Goal: Communication & Community: Answer question/provide support

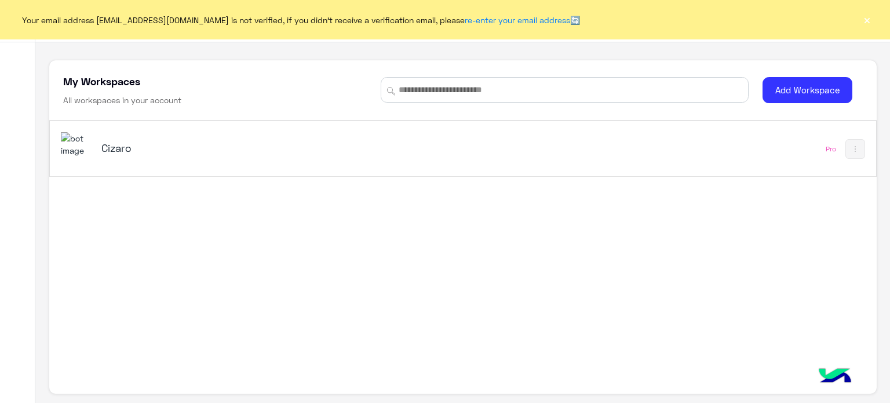
click at [136, 145] on h5 "Cizaro" at bounding box center [246, 148] width 290 height 14
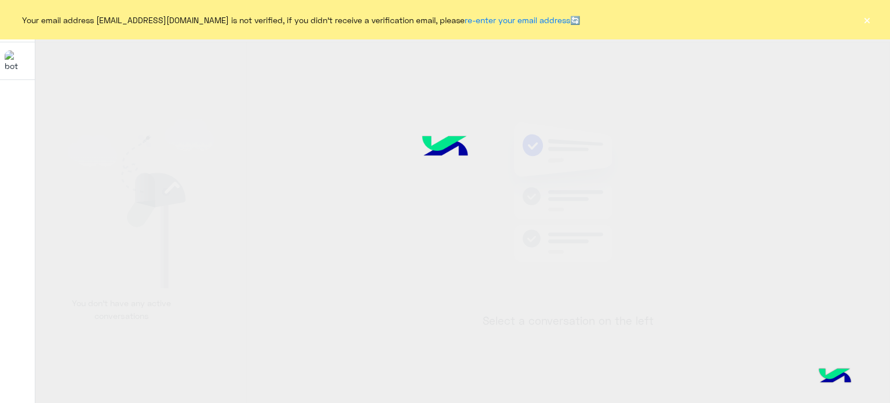
click at [869, 20] on button "×" at bounding box center [867, 20] width 12 height 12
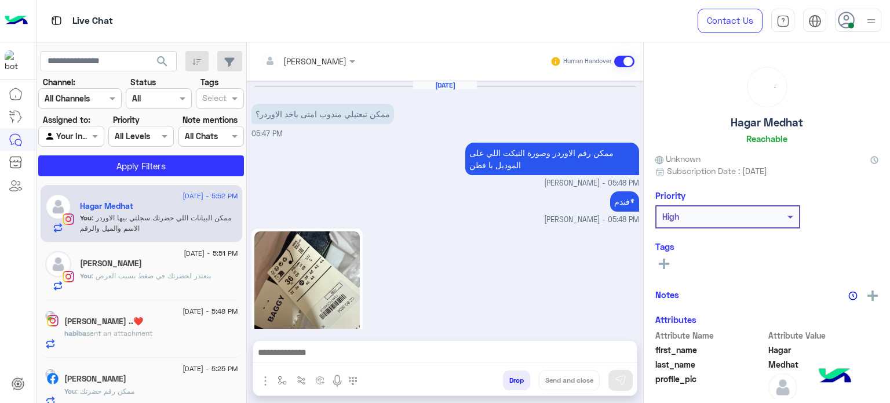
scroll to position [427, 0]
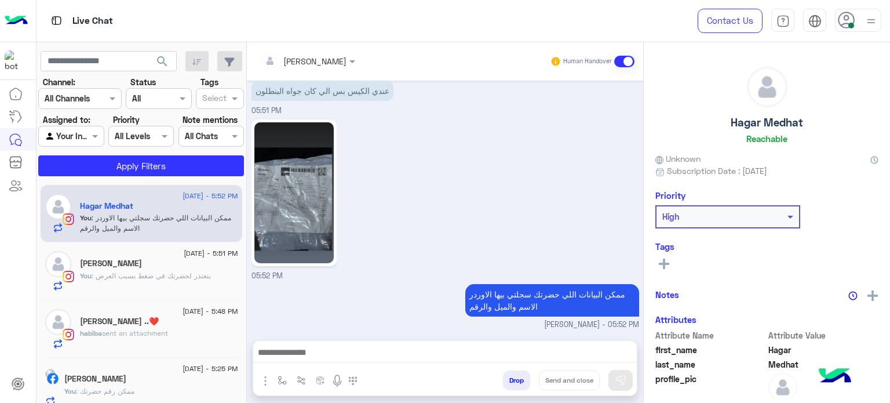
click at [867, 20] on img at bounding box center [871, 21] width 14 height 14
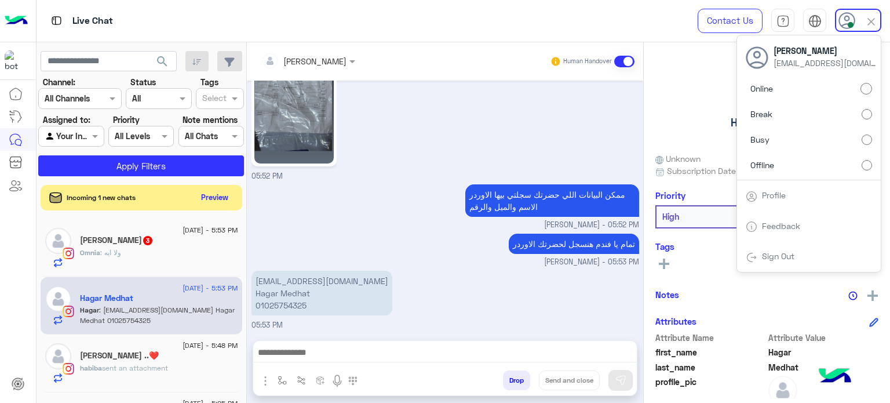
scroll to position [548, 0]
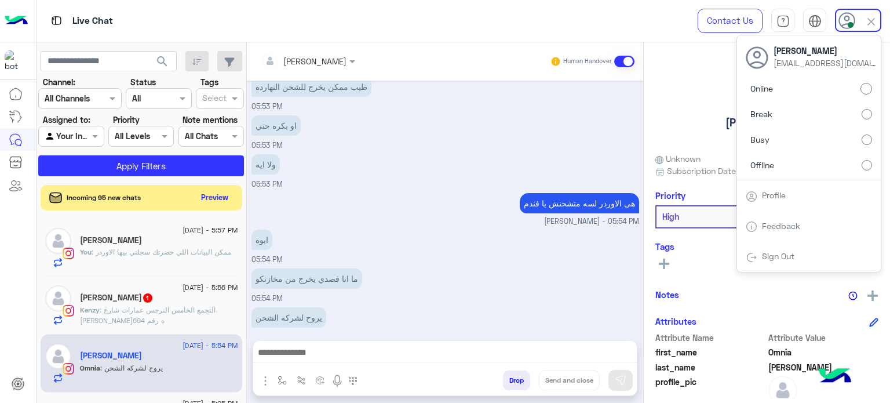
scroll to position [334, 0]
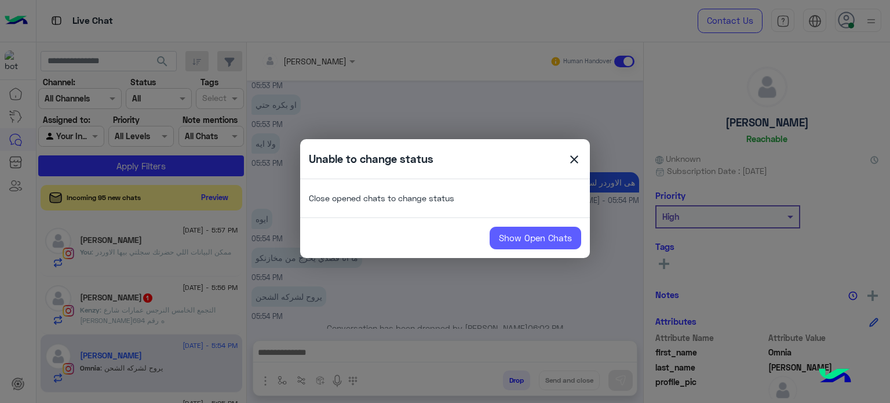
click at [528, 228] on link "Show Open Chats" at bounding box center [536, 238] width 92 height 23
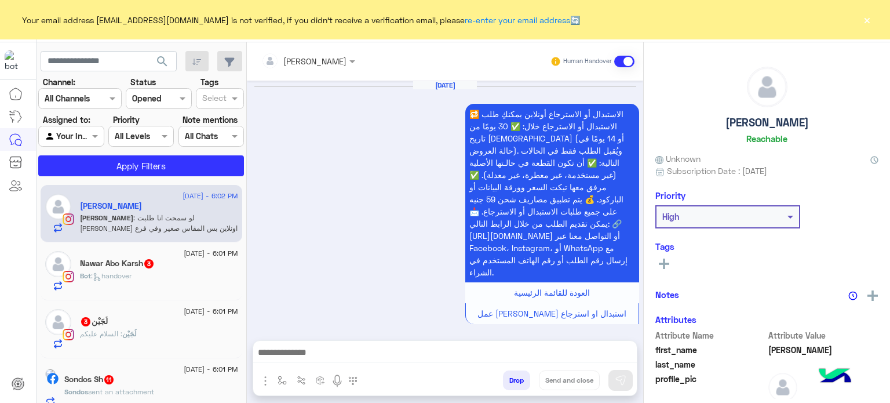
scroll to position [681, 0]
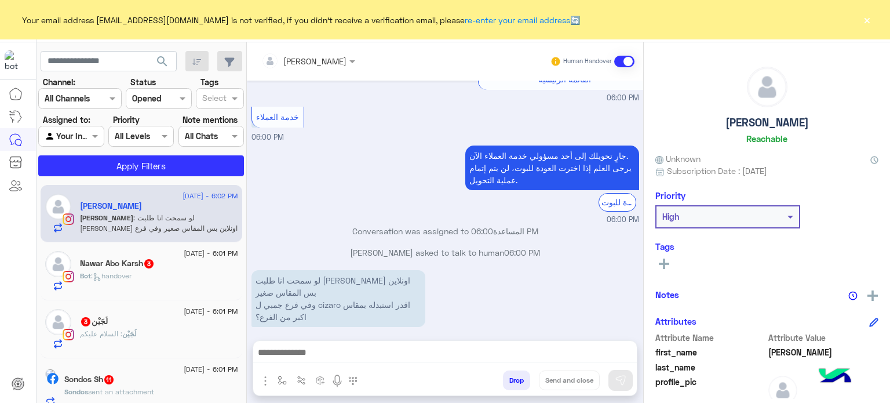
click at [868, 18] on button "×" at bounding box center [867, 20] width 12 height 12
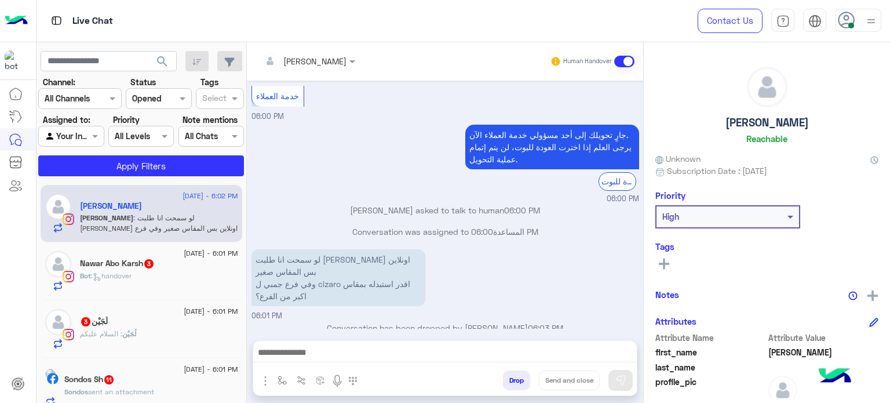
click at [868, 18] on img at bounding box center [871, 21] width 14 height 14
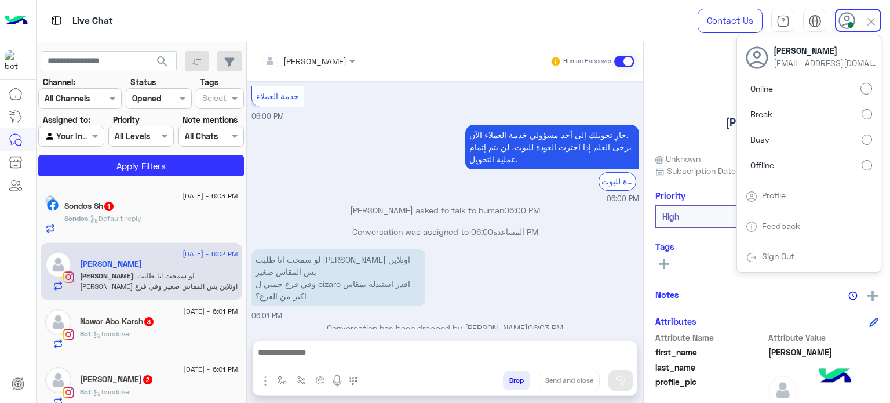
click at [851, 167] on label "Offline" at bounding box center [809, 164] width 126 height 21
click at [851, 167] on div "Online Break Busy Offline" at bounding box center [809, 129] width 144 height 102
